Goal: Go to known website: Access a specific website the user already knows

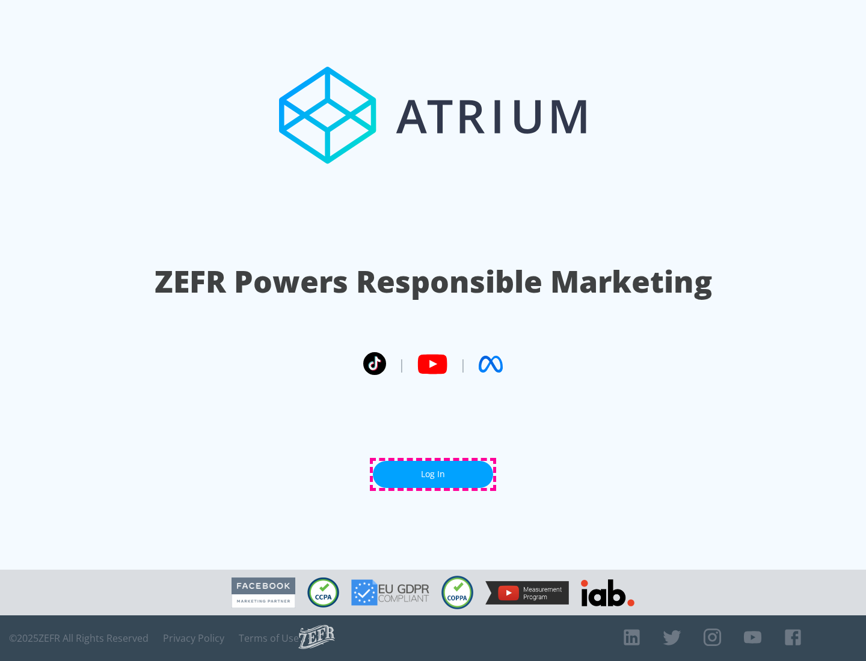
click at [433, 474] on link "Log In" at bounding box center [433, 474] width 120 height 27
